Goal: Complete application form

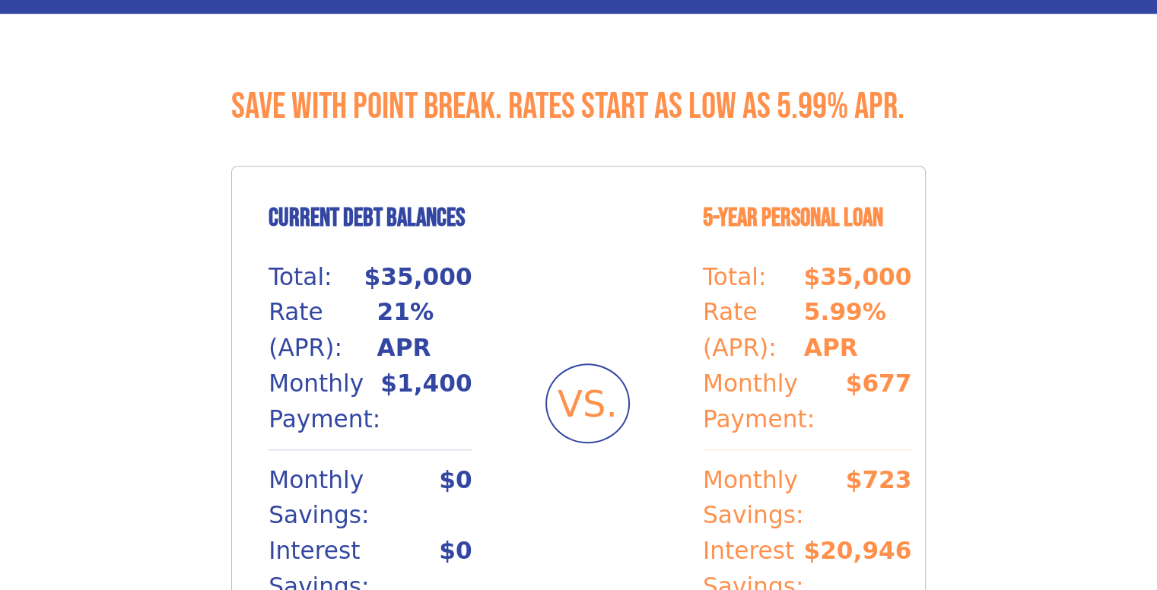
scroll to position [532, 0]
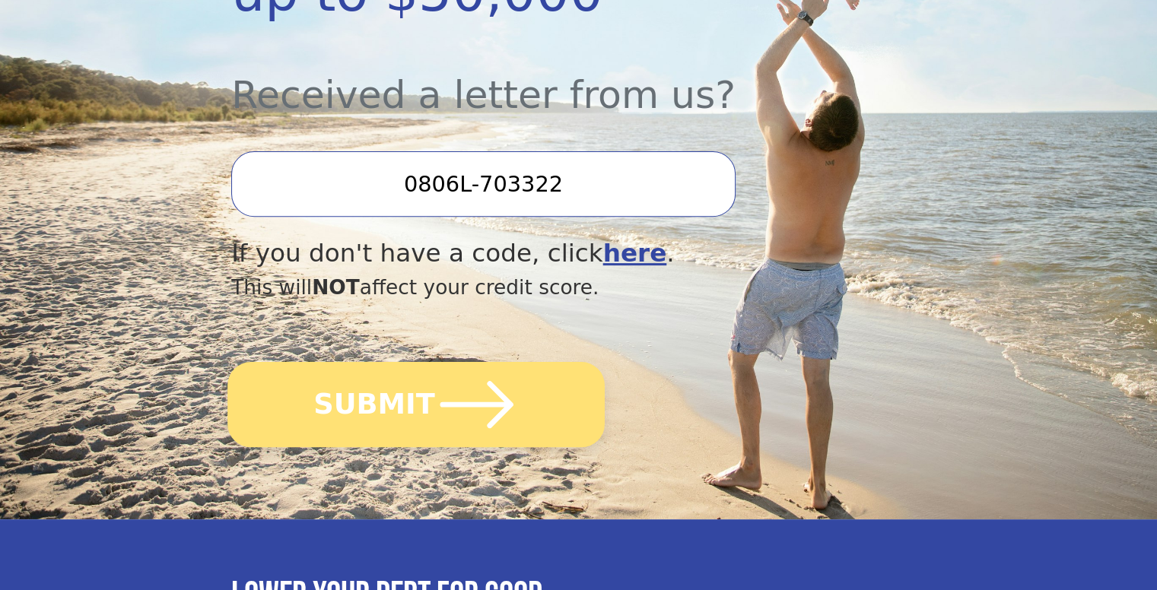
click at [436, 363] on icon "submit" at bounding box center [477, 405] width 84 height 84
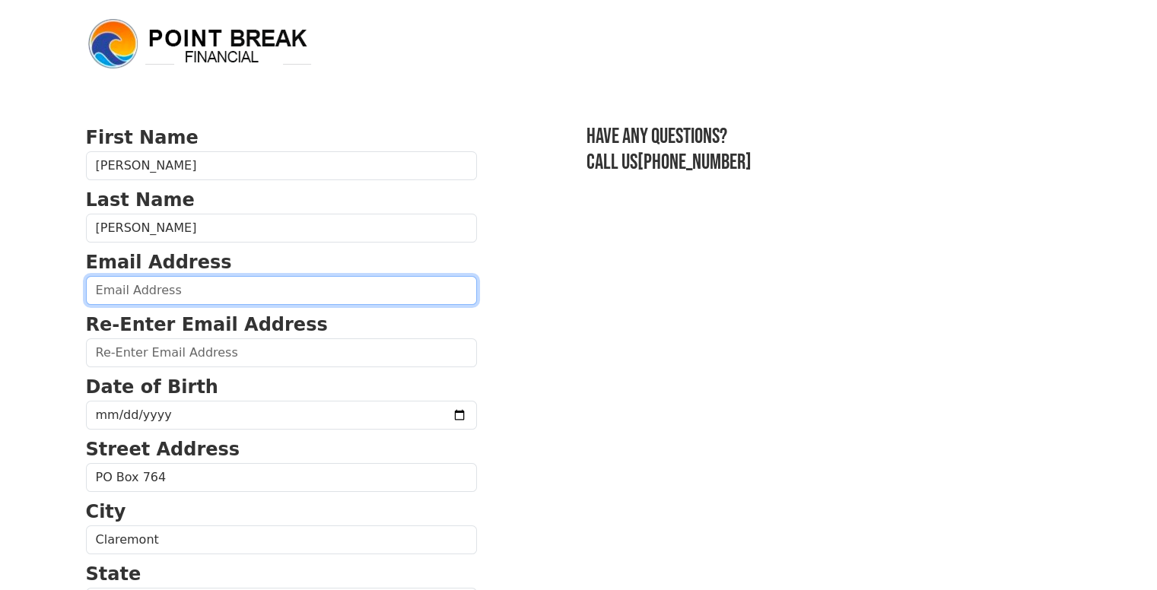
click at [387, 278] on input "email" at bounding box center [281, 290] width 391 height 29
type input "d78west@gmail.com"
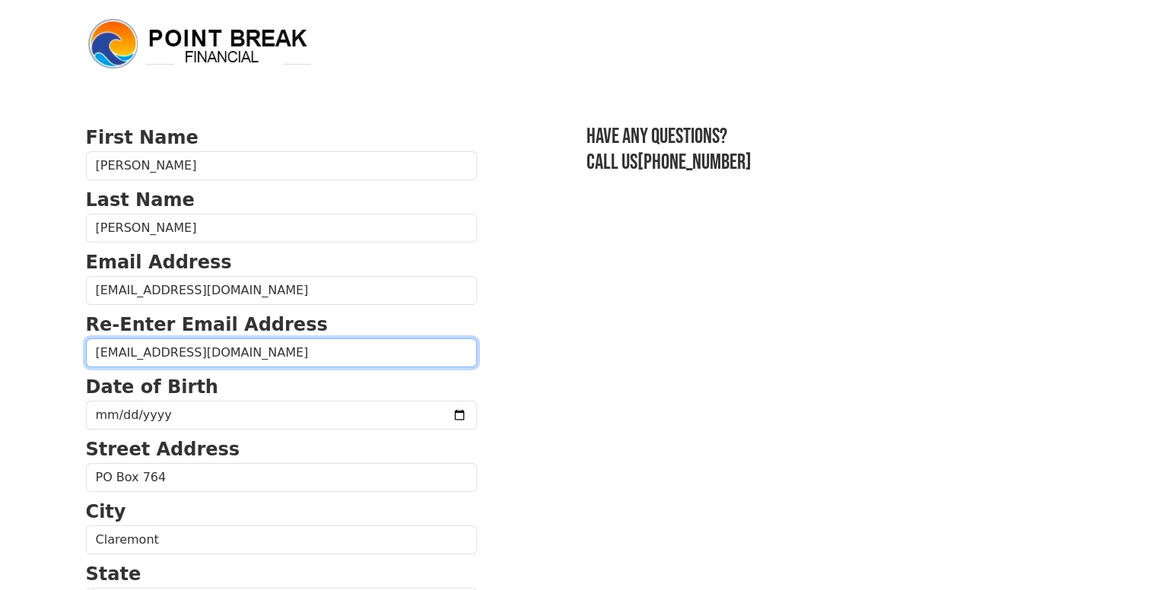
type input "d78west@gmail.com"
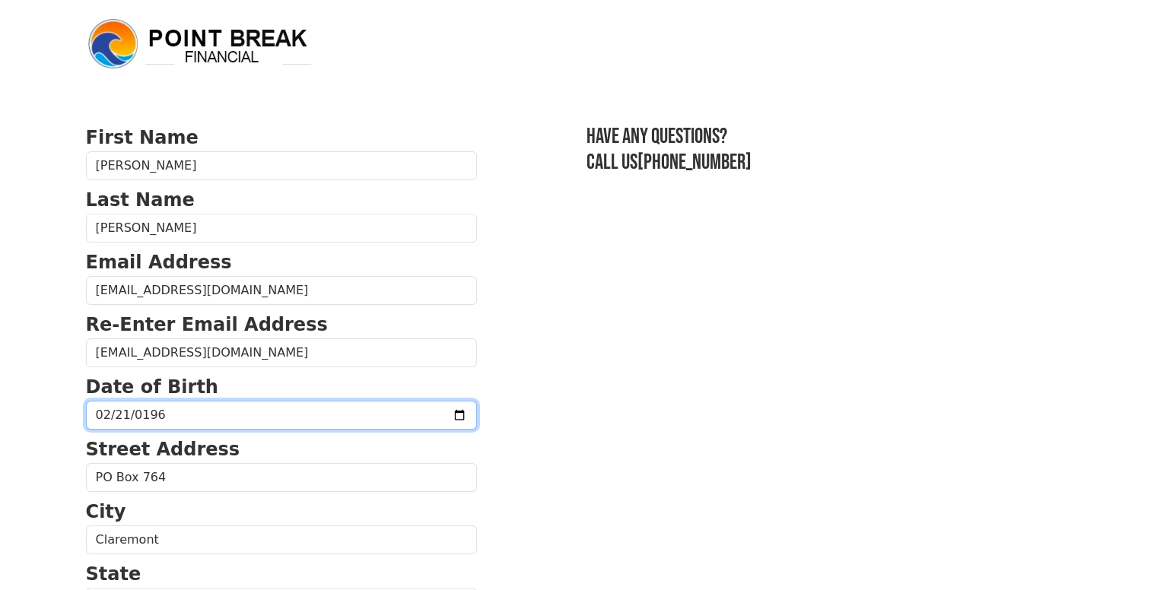
type input "1968-02-21"
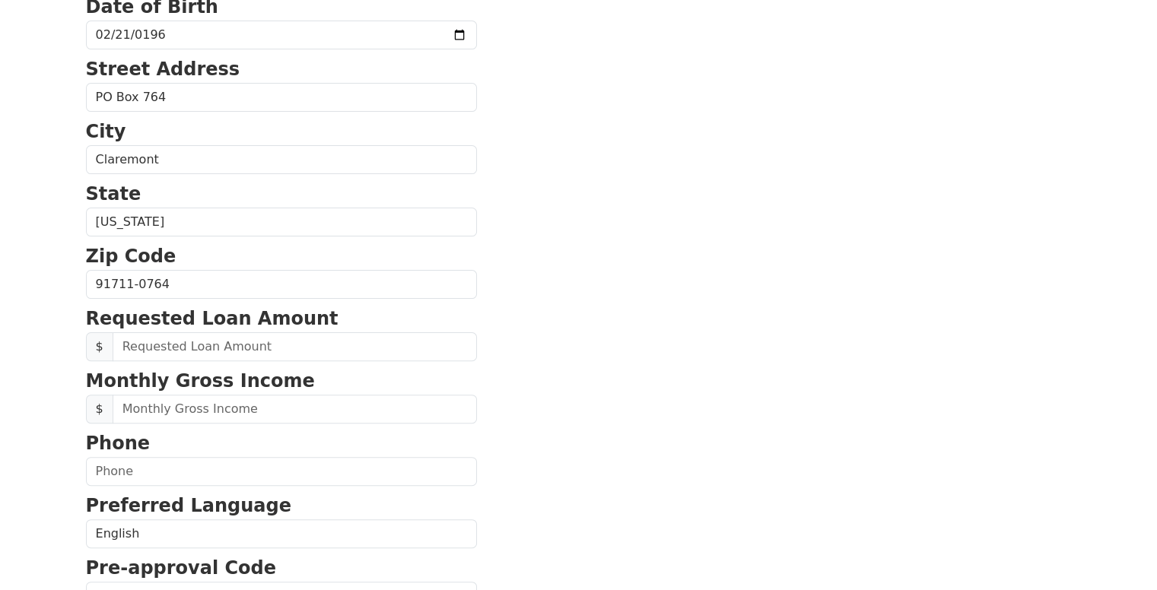
scroll to position [456, 0]
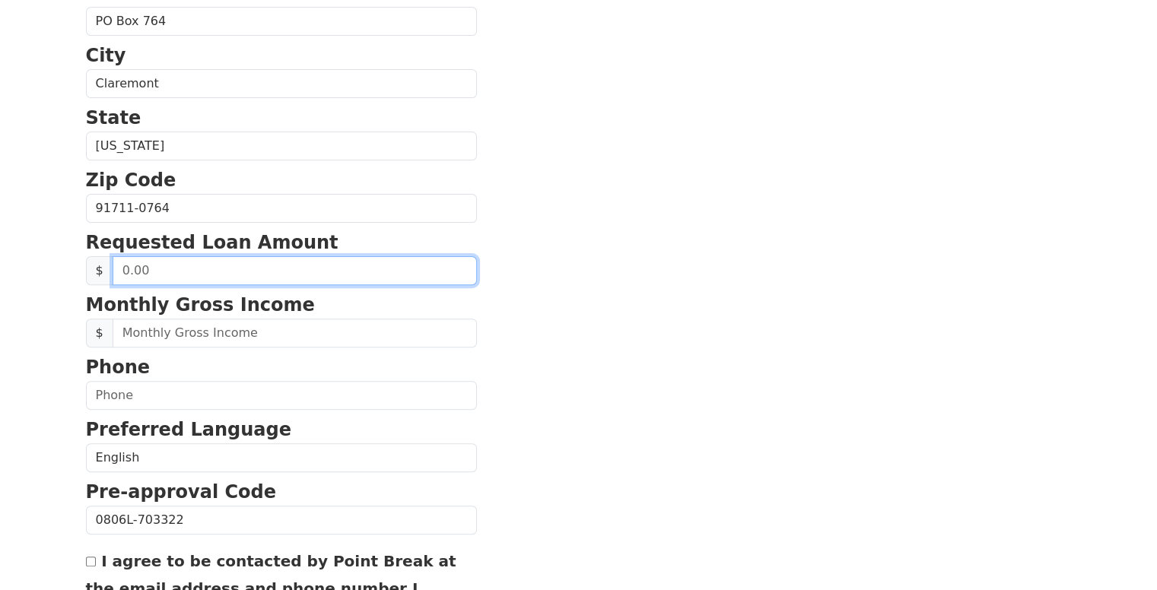
click at [354, 265] on input "text" at bounding box center [295, 270] width 364 height 29
type input "2,300.00"
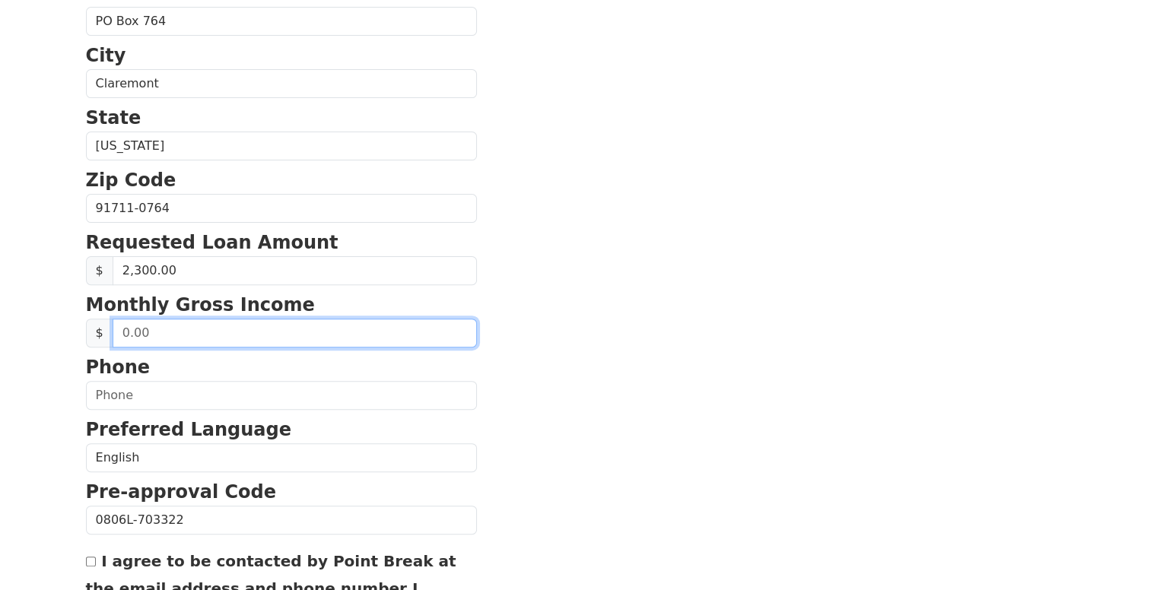
click at [314, 319] on input "text" at bounding box center [295, 333] width 364 height 29
type input "6,750.00"
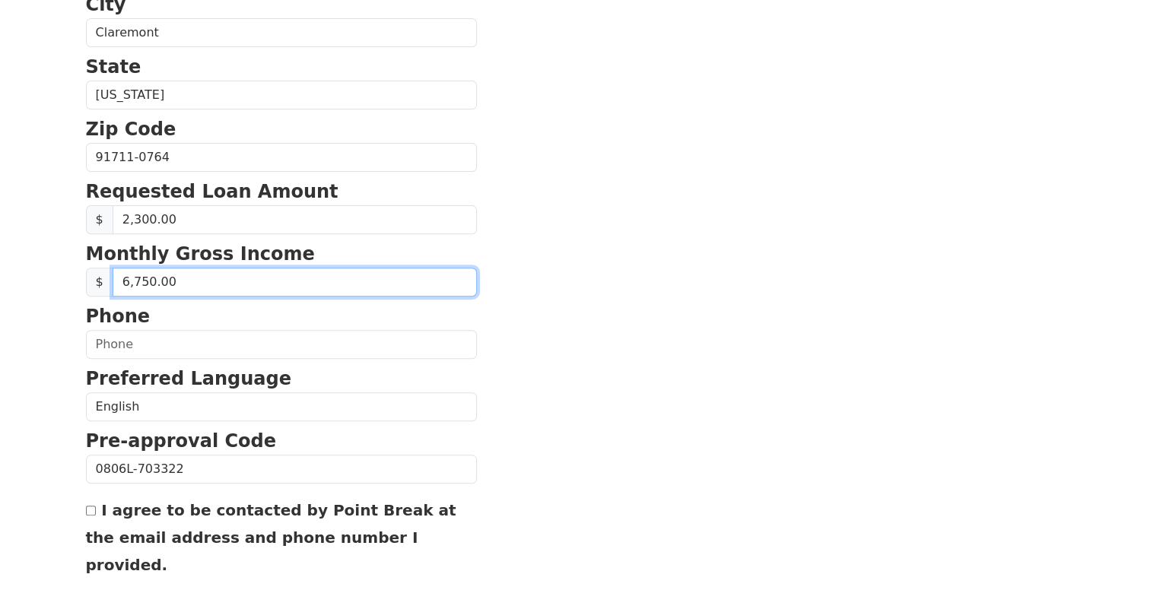
scroll to position [532, 0]
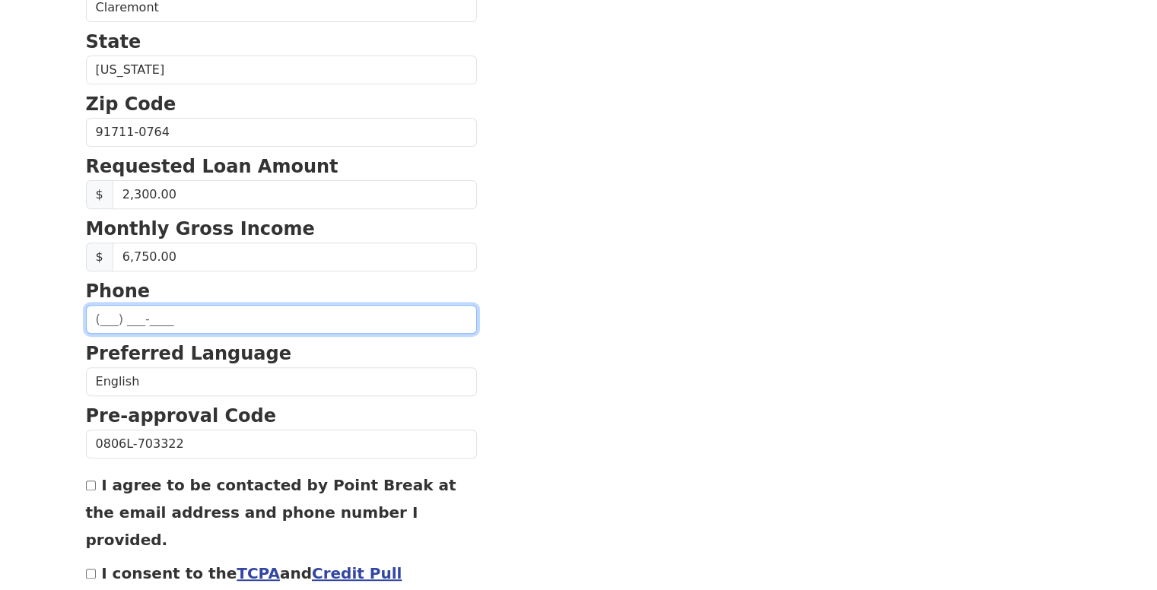
click at [283, 320] on input "text" at bounding box center [281, 319] width 391 height 29
type input "(909) 267-4530"
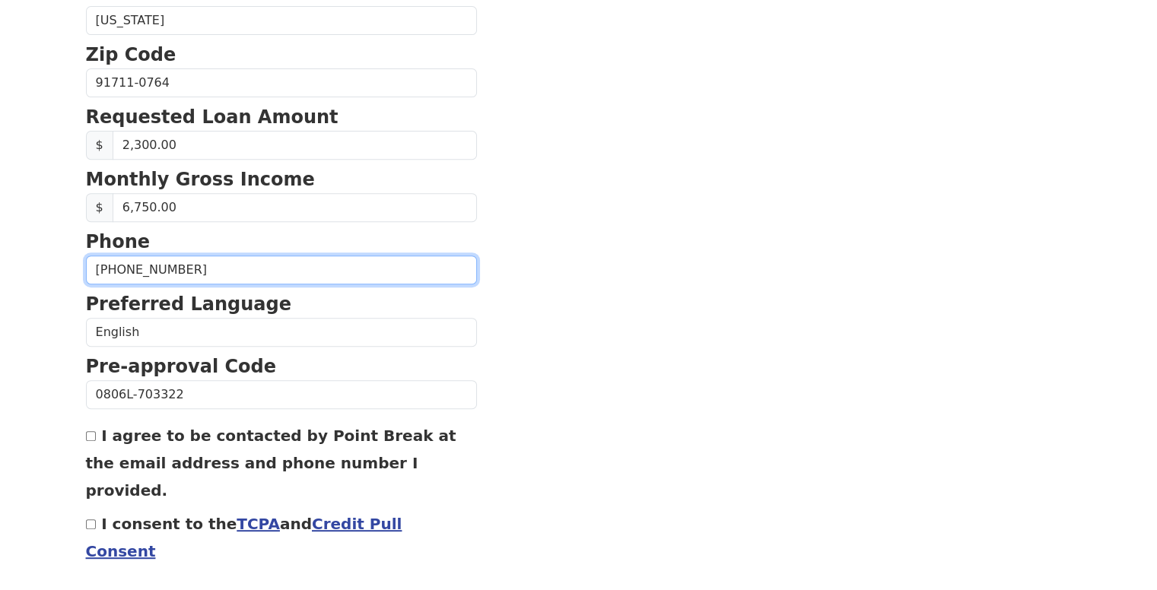
scroll to position [615, 0]
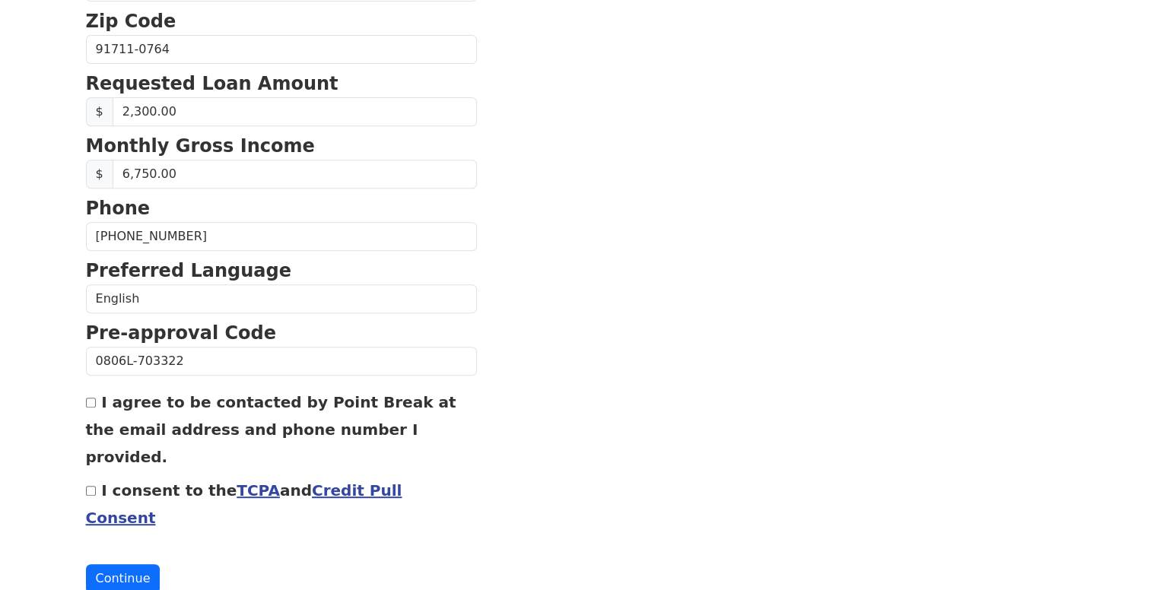
click at [90, 398] on input "I agree to be contacted by Point Break at the email address and phone number I …" at bounding box center [91, 403] width 10 height 10
checkbox input "true"
click at [90, 486] on input "I consent to the TCPA and Credit Pull Consent" at bounding box center [91, 491] width 10 height 10
checkbox input "true"
click at [137, 564] on button "Continue" at bounding box center [123, 578] width 75 height 29
